Goal: Information Seeking & Learning: Understand process/instructions

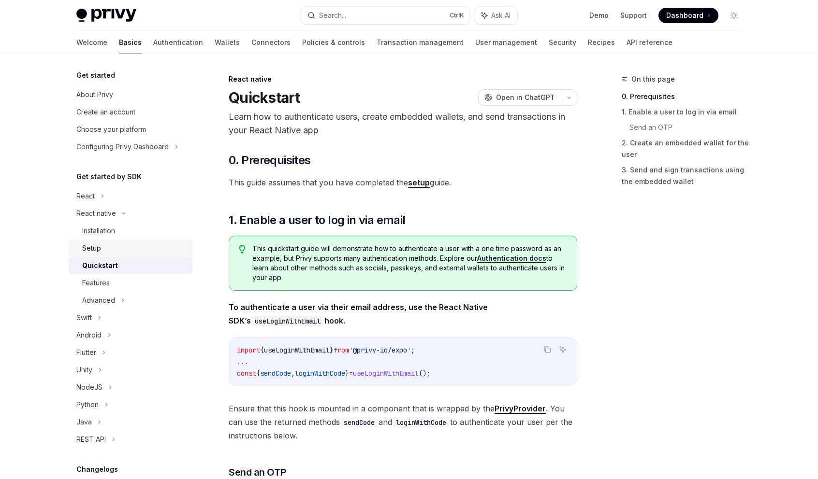
click at [125, 249] on div "Setup" at bounding box center [134, 249] width 104 height 12
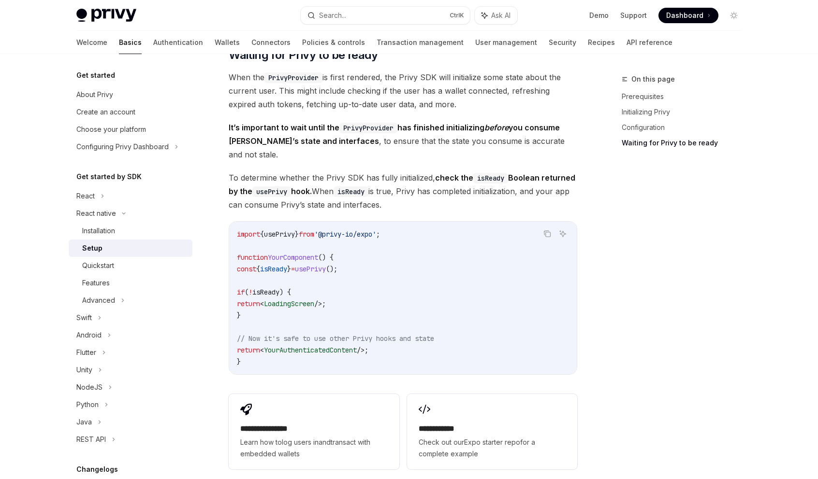
scroll to position [700, 0]
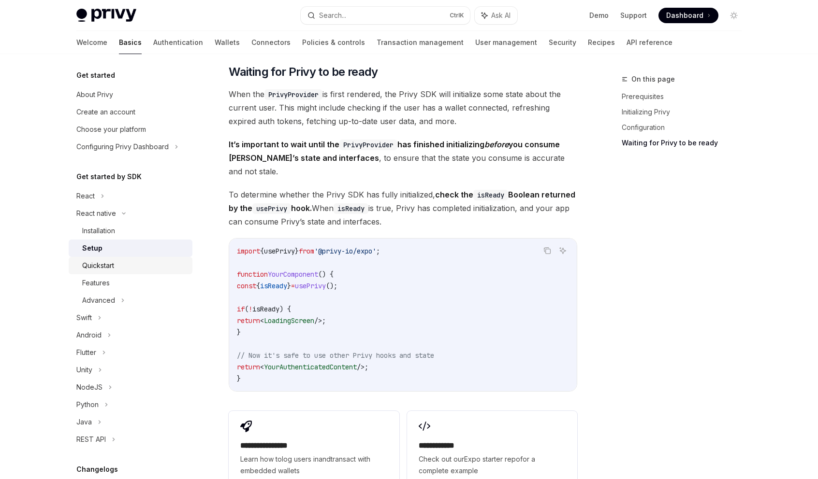
click at [124, 263] on div "Quickstart" at bounding box center [134, 266] width 104 height 12
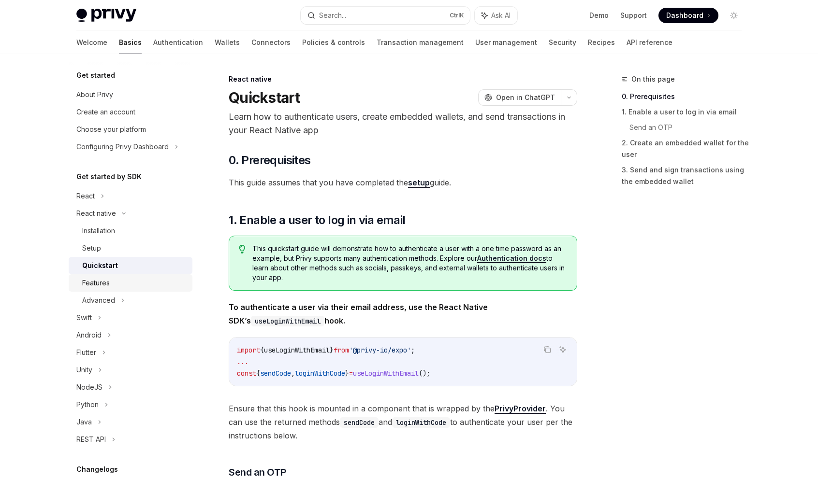
click at [117, 280] on div "Features" at bounding box center [134, 283] width 104 height 12
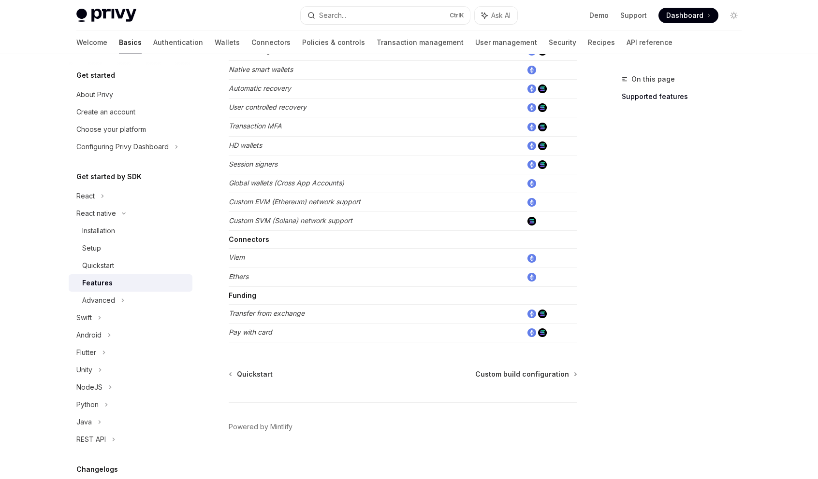
scroll to position [418, 0]
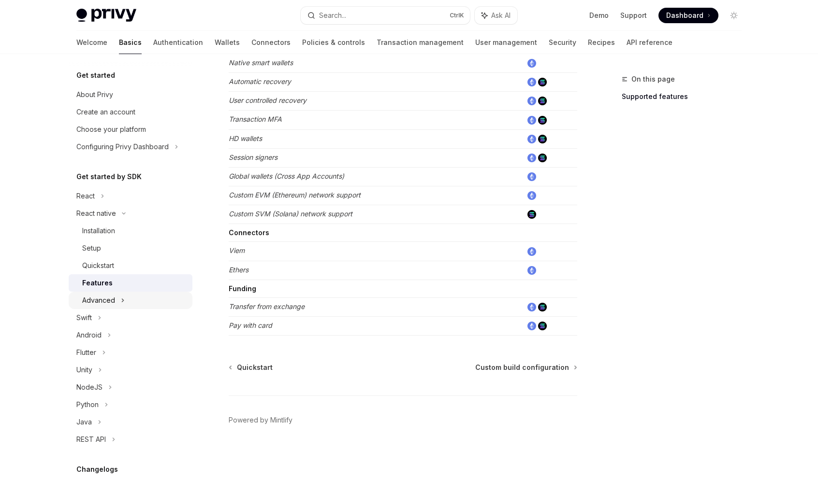
click at [110, 300] on div "Advanced" at bounding box center [98, 301] width 33 height 12
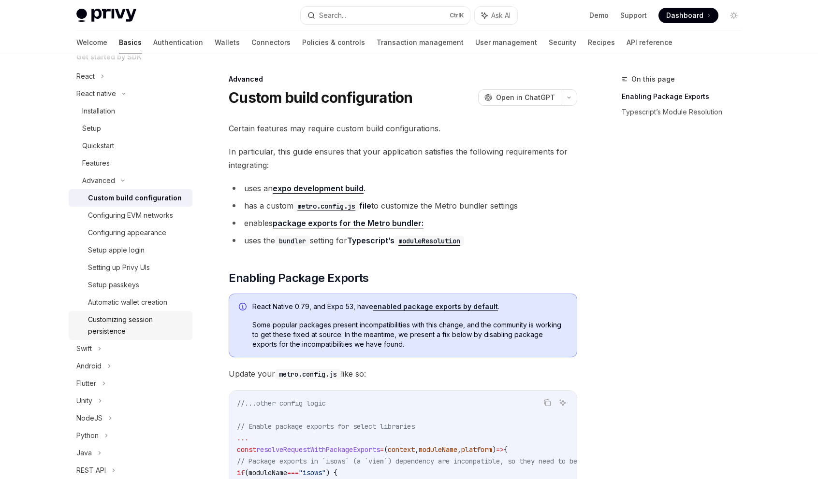
scroll to position [145, 0]
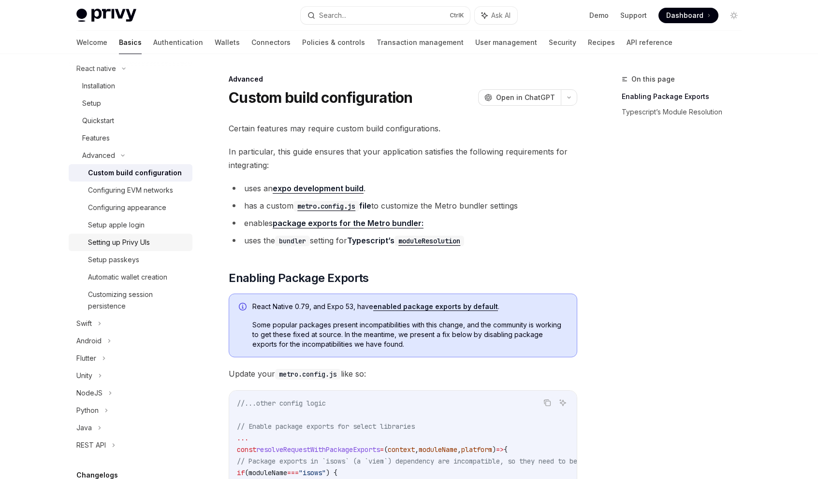
click at [162, 244] on div "Setting up Privy UIs" at bounding box center [137, 243] width 99 height 12
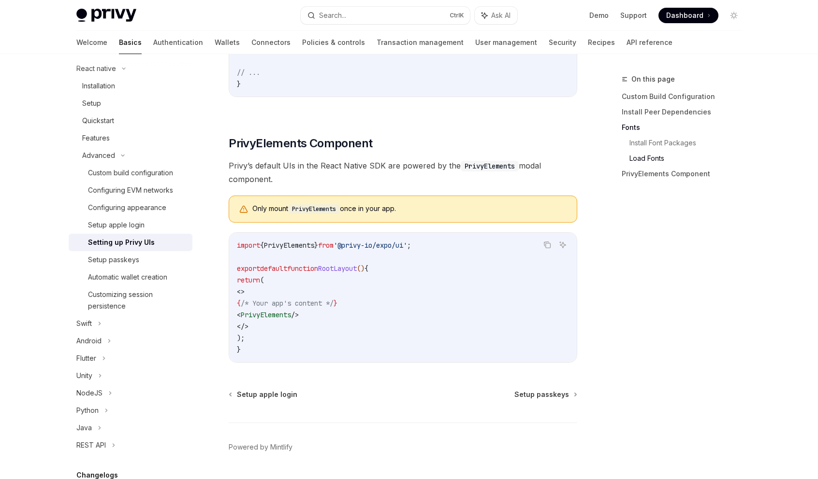
scroll to position [662, 0]
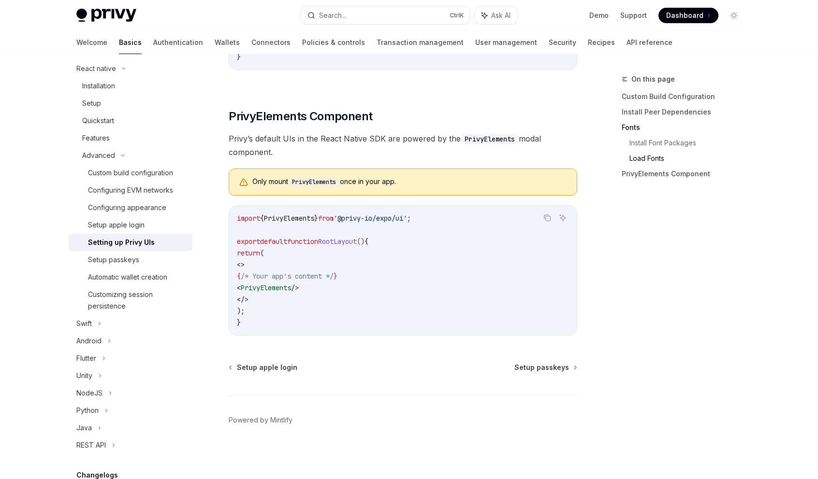
click at [390, 383] on div "Setup apple login Setup passkeys Powered by Mintlify" at bounding box center [403, 421] width 348 height 116
drag, startPoint x: 431, startPoint y: 218, endPoint x: 224, endPoint y: 212, distance: 207.4
copy span "import { PrivyElements } from '@privy-io/expo/ui' ;"
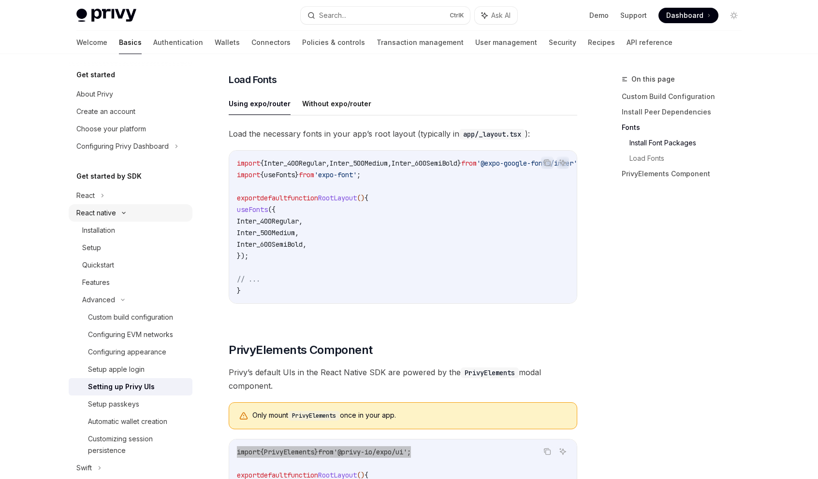
scroll to position [0, 0]
click at [111, 238] on link "Installation" at bounding box center [131, 230] width 124 height 17
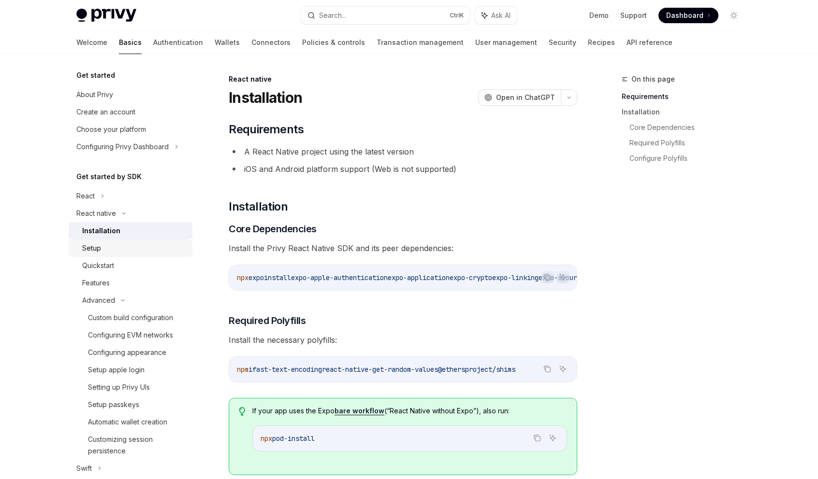
click at [112, 247] on div "Setup" at bounding box center [134, 249] width 104 height 12
type textarea "*"
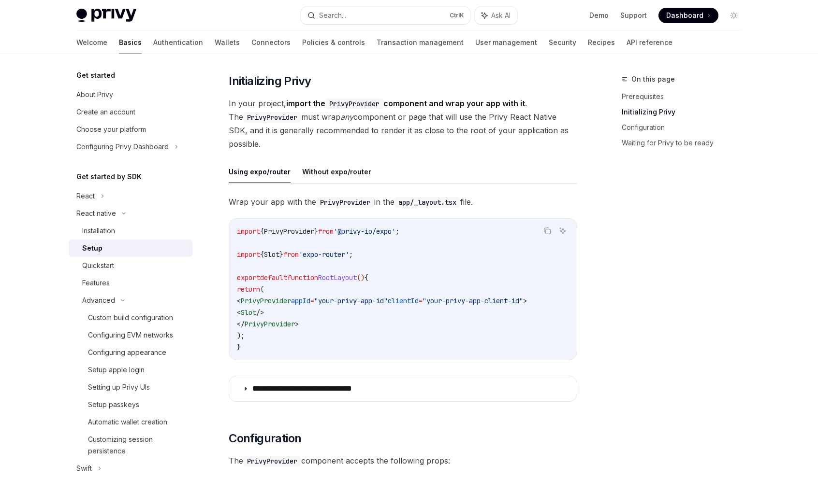
scroll to position [193, 0]
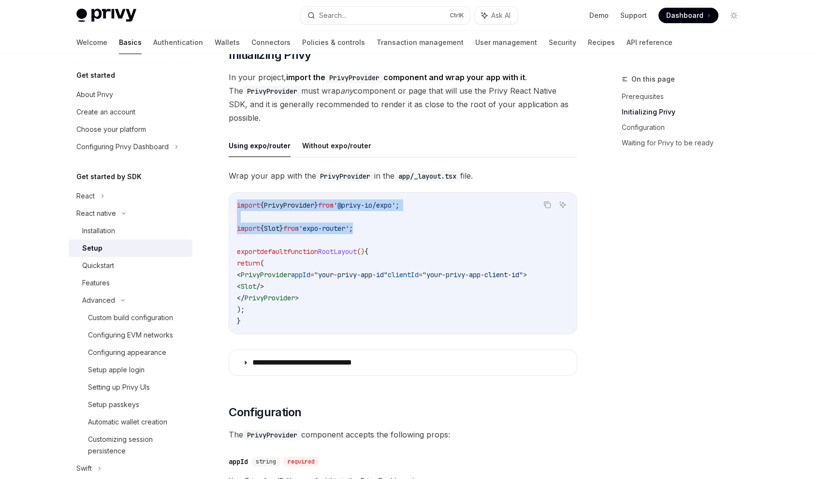
drag, startPoint x: 376, startPoint y: 233, endPoint x: 224, endPoint y: 209, distance: 153.6
copy code "import { PrivyProvider } from '@privy-io/expo' ; import { Slot } from 'expo-rou…"
